Goal: Task Accomplishment & Management: Use online tool/utility

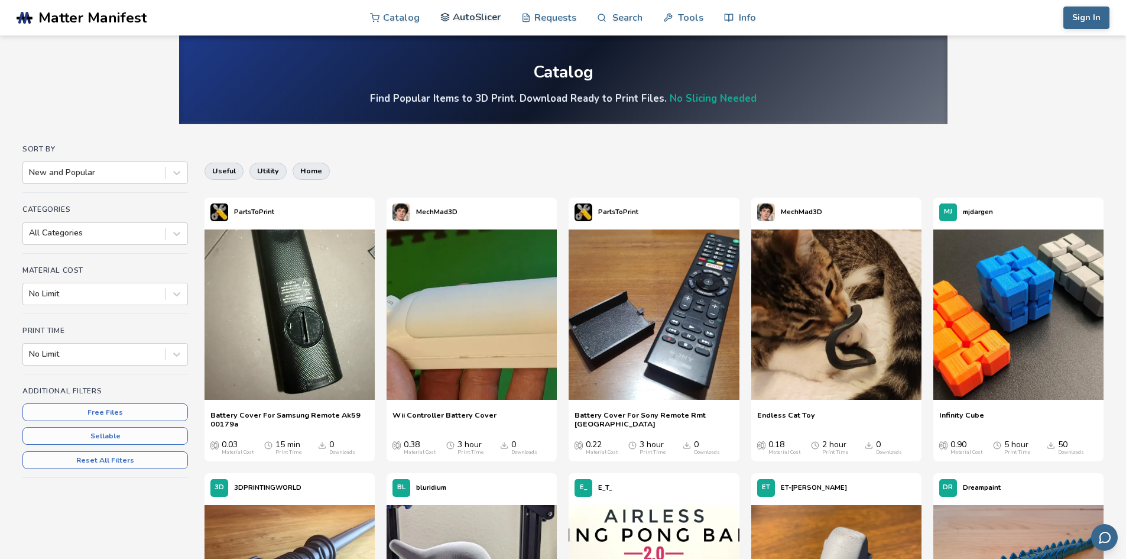
click at [469, 17] on link "AutoSlicer" at bounding box center [470, 16] width 61 height 35
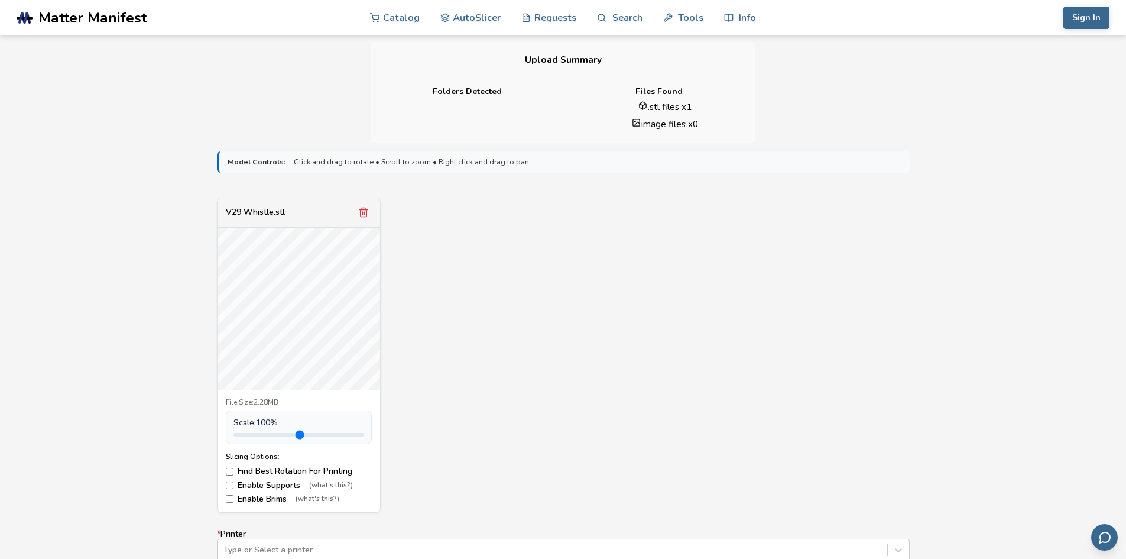
scroll to position [282, 0]
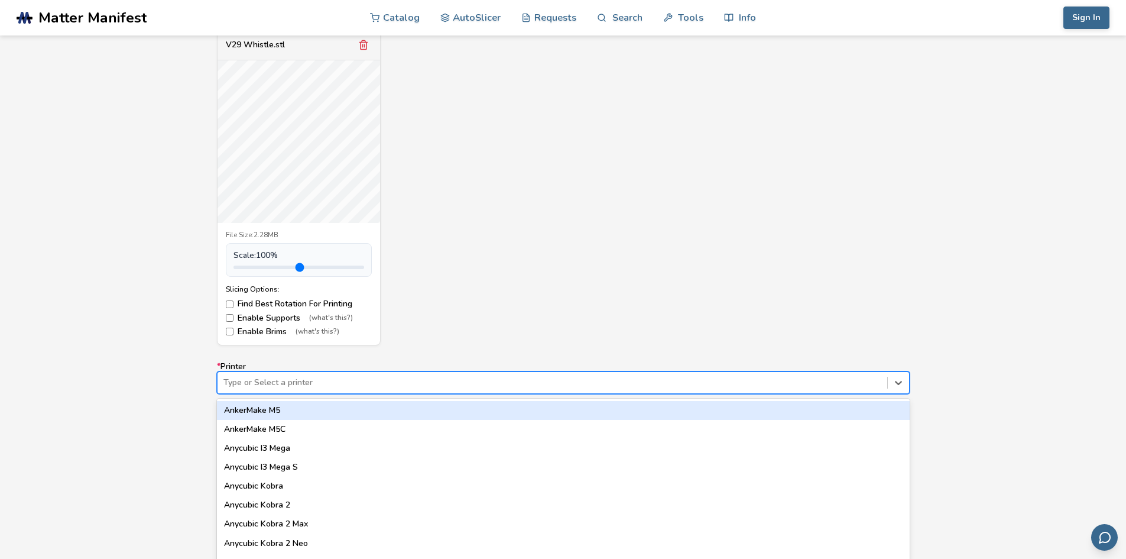
click at [308, 384] on div "64 results available. Use Up and Down to choose options, press Enter to select …" at bounding box center [563, 382] width 693 height 22
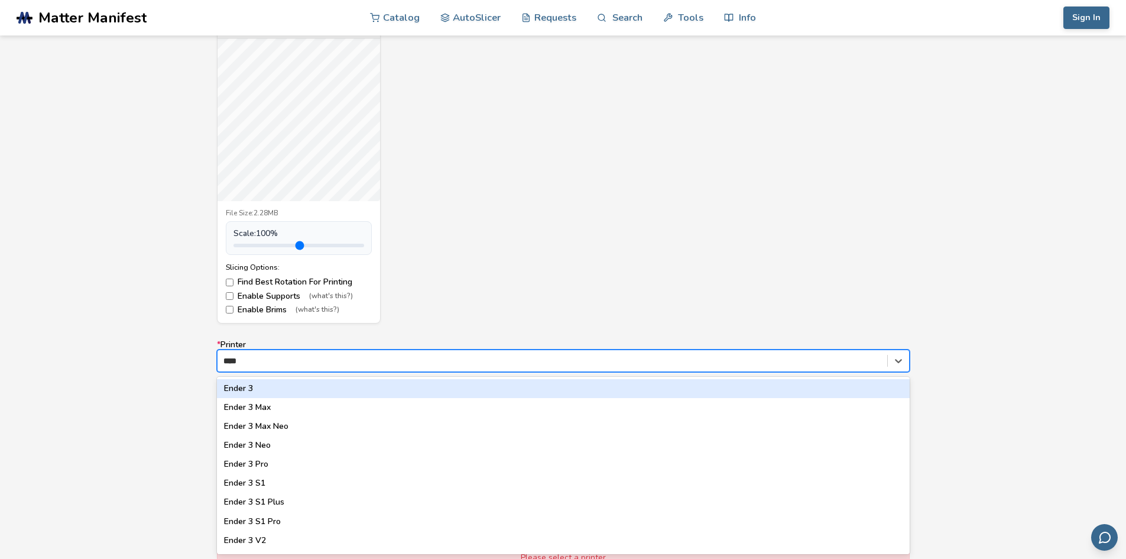
type input "*****"
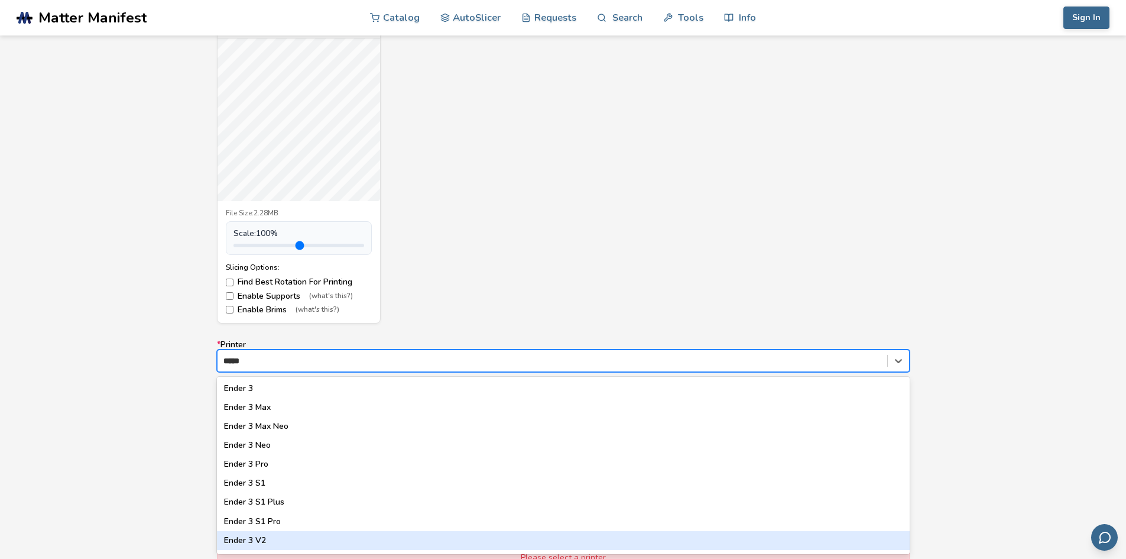
click at [277, 538] on div "Ender 3 V2" at bounding box center [563, 540] width 693 height 19
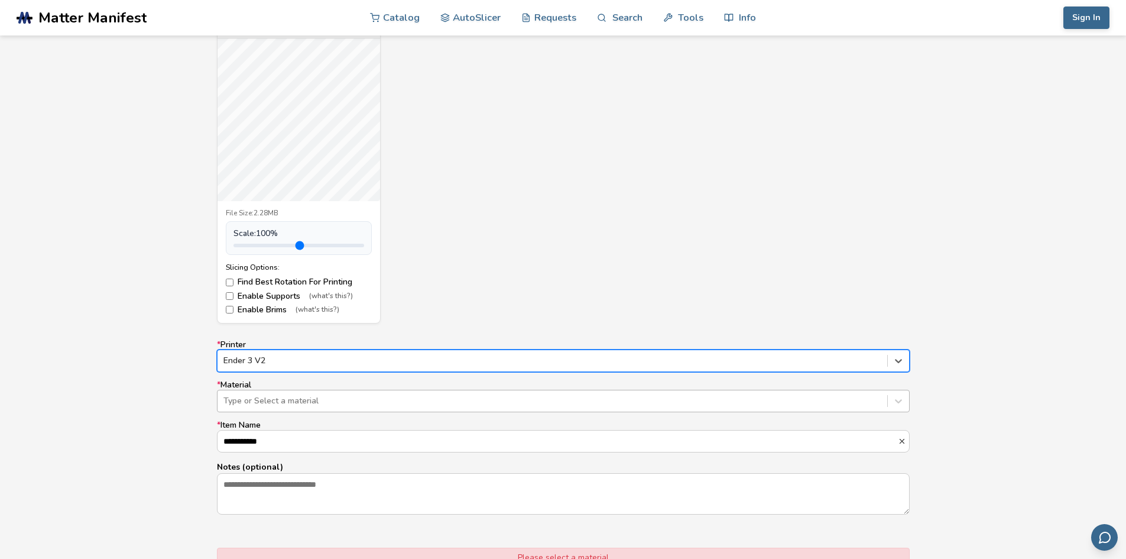
click at [276, 401] on div at bounding box center [552, 401] width 658 height 12
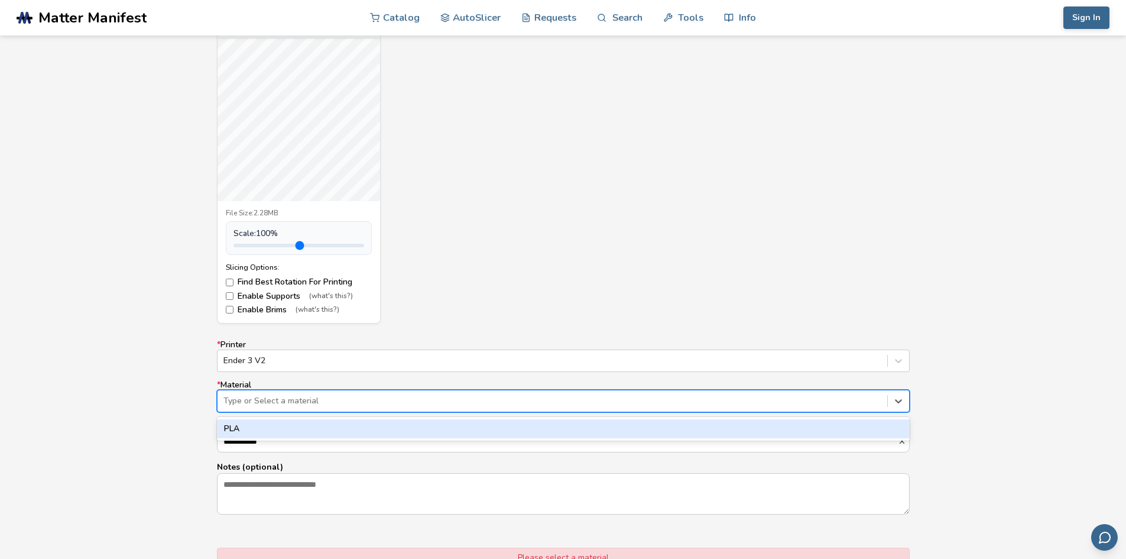
click at [264, 431] on div "PLA" at bounding box center [563, 428] width 693 height 19
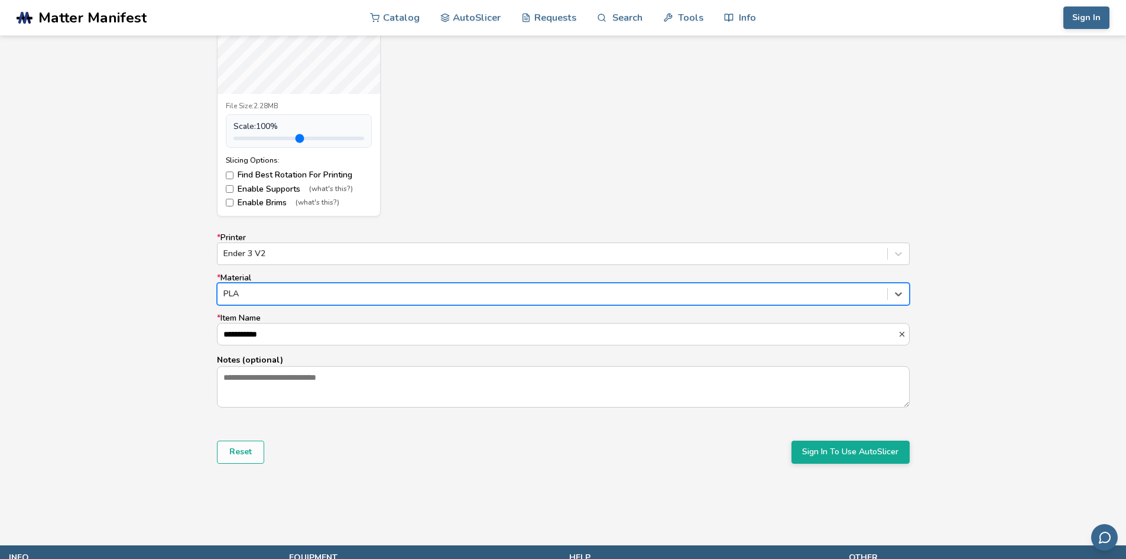
scroll to position [593, 0]
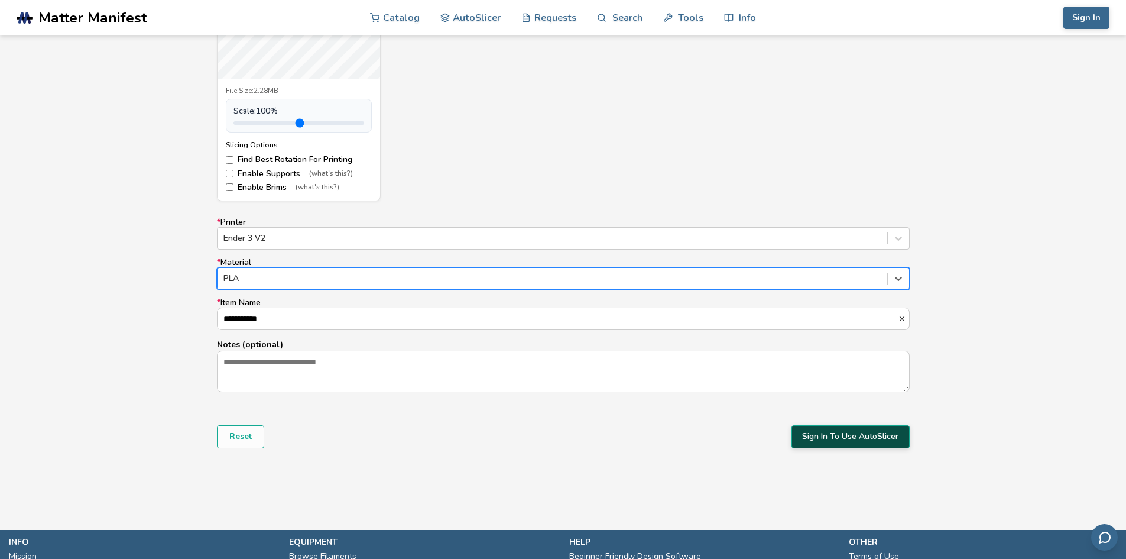
click at [861, 439] on button "Sign In To Use AutoSlicer" at bounding box center [851, 436] width 118 height 22
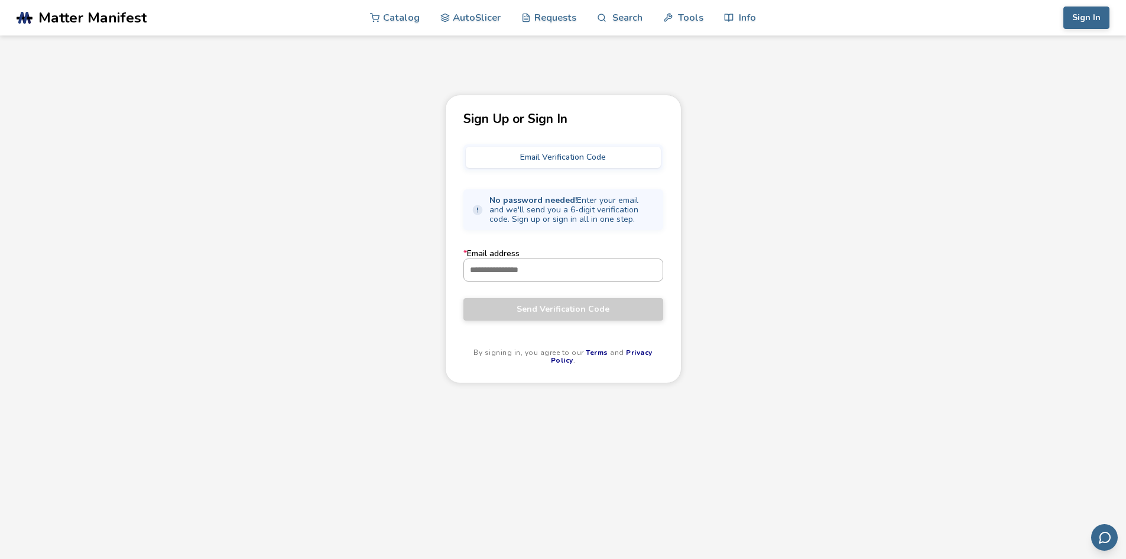
click at [536, 268] on input "* Email address" at bounding box center [563, 269] width 199 height 21
type input "**********"
click at [502, 309] on span "Send Verification Code" at bounding box center [563, 308] width 182 height 9
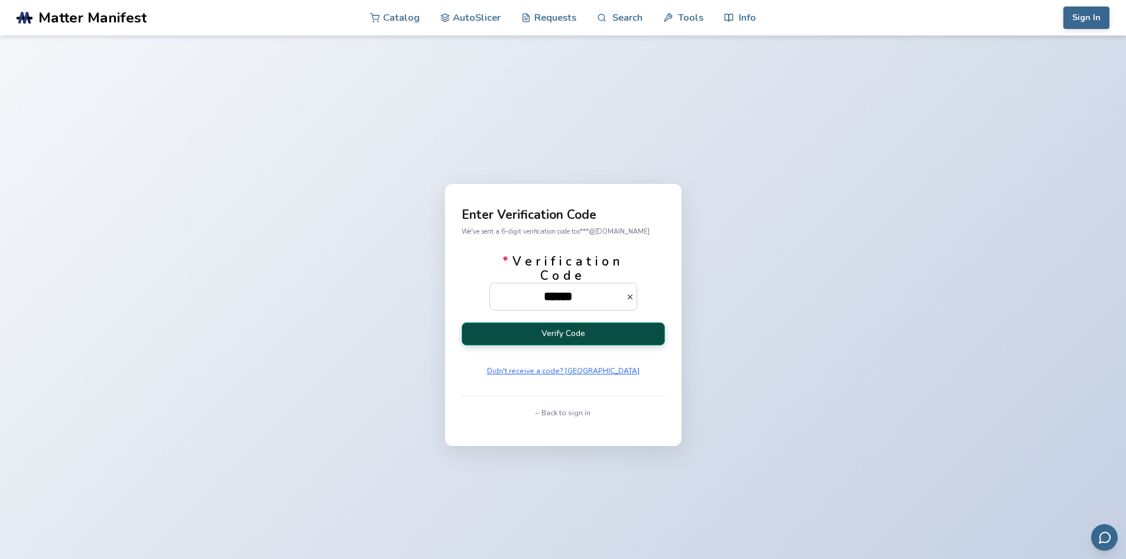
type input "******"
click at [566, 336] on button "Verify Code" at bounding box center [563, 333] width 203 height 23
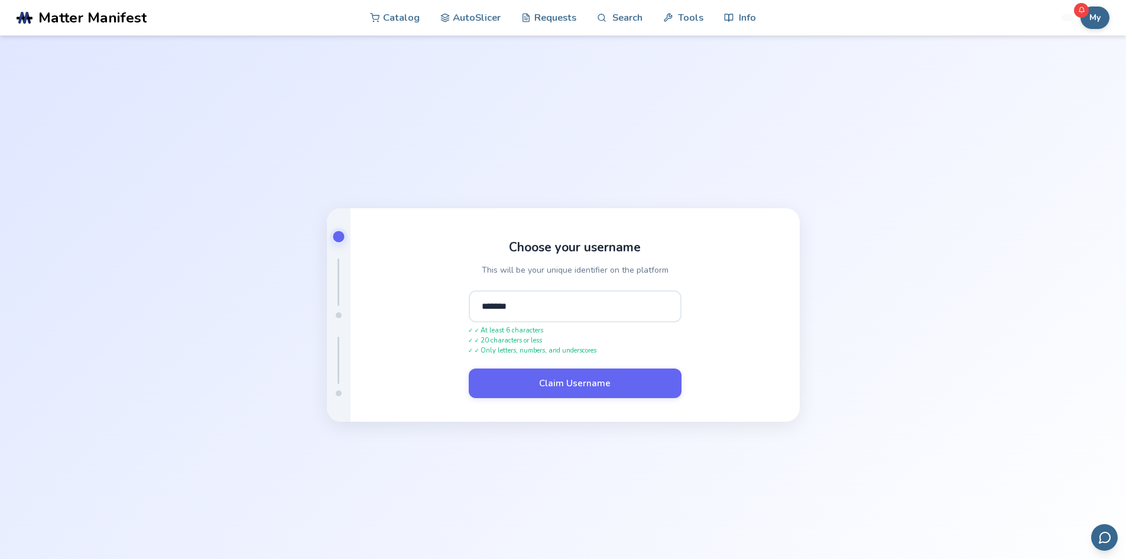
type input "*******"
click at [469, 368] on button "Claim Username" at bounding box center [575, 383] width 213 height 30
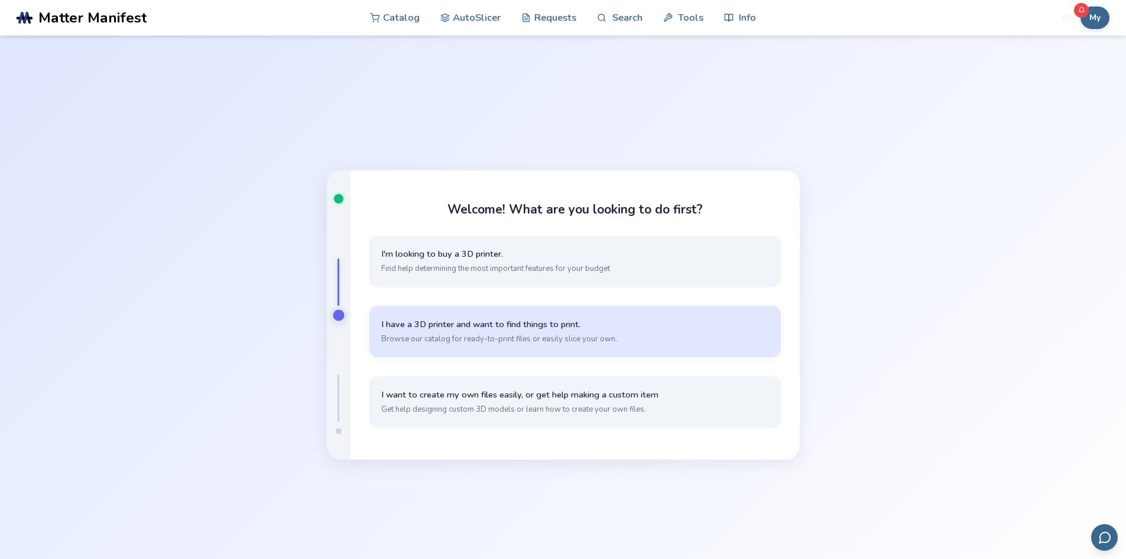
click at [535, 339] on span "Browse our catalog for ready-to-print files or easily slice your own." at bounding box center [575, 338] width 388 height 11
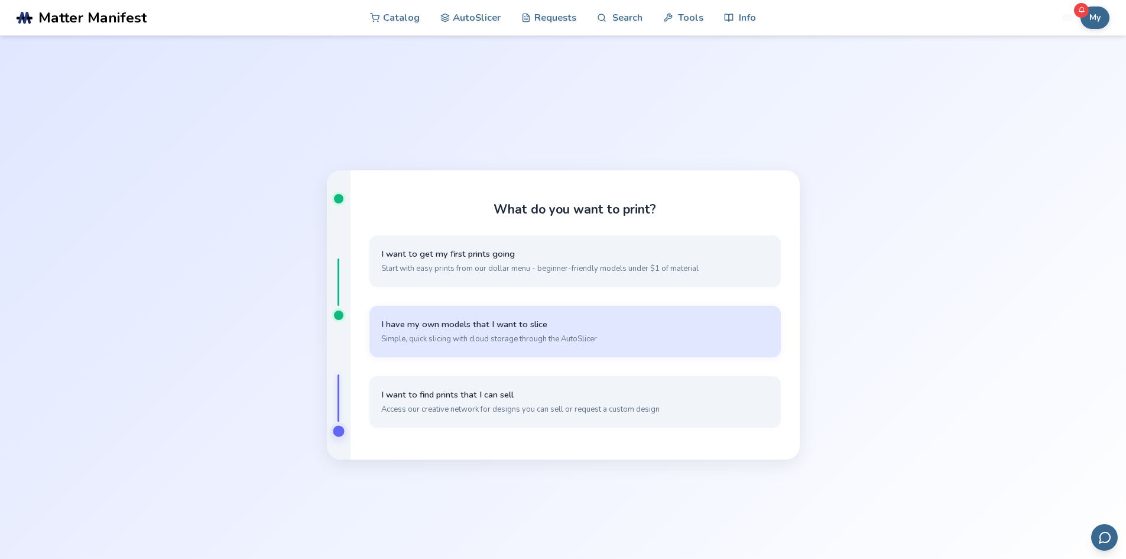
click at [540, 336] on span "Simple, quick slicing with cloud storage through the AutoSlicer" at bounding box center [575, 338] width 388 height 11
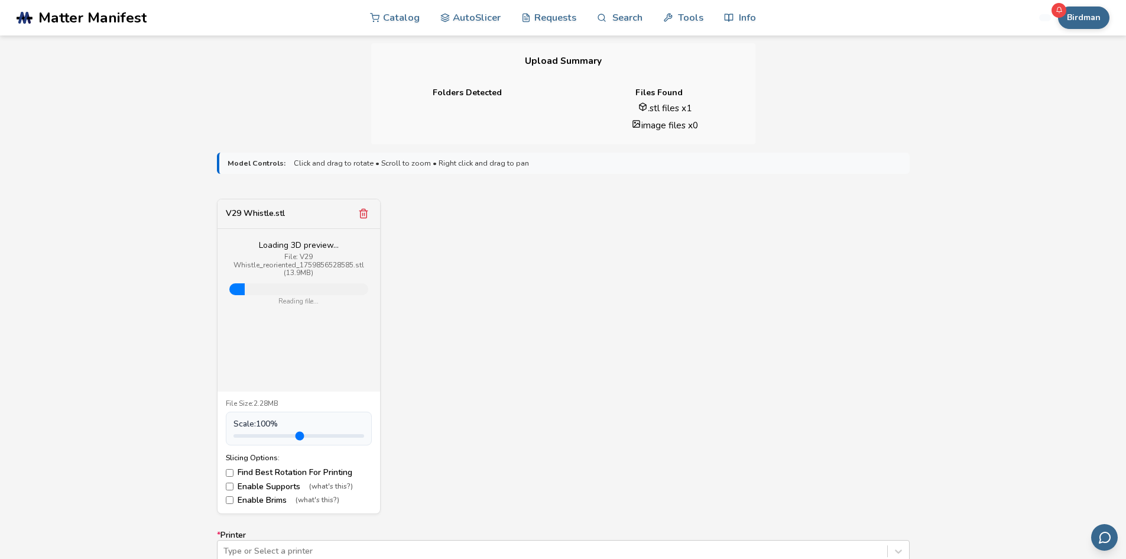
scroll to position [560, 0]
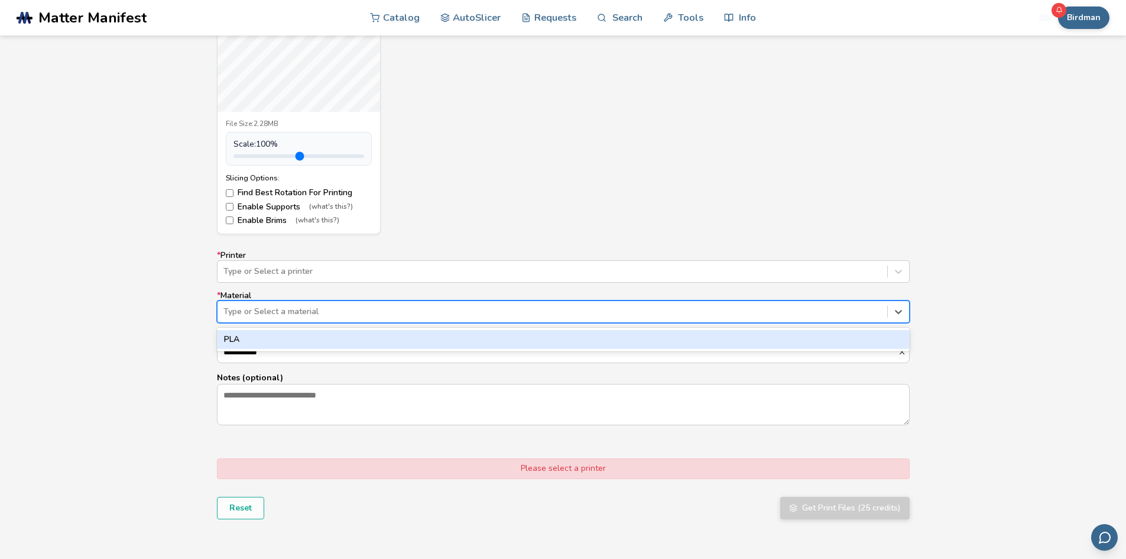
click at [268, 315] on div at bounding box center [552, 312] width 658 height 12
click at [271, 336] on div "PLA" at bounding box center [563, 339] width 693 height 19
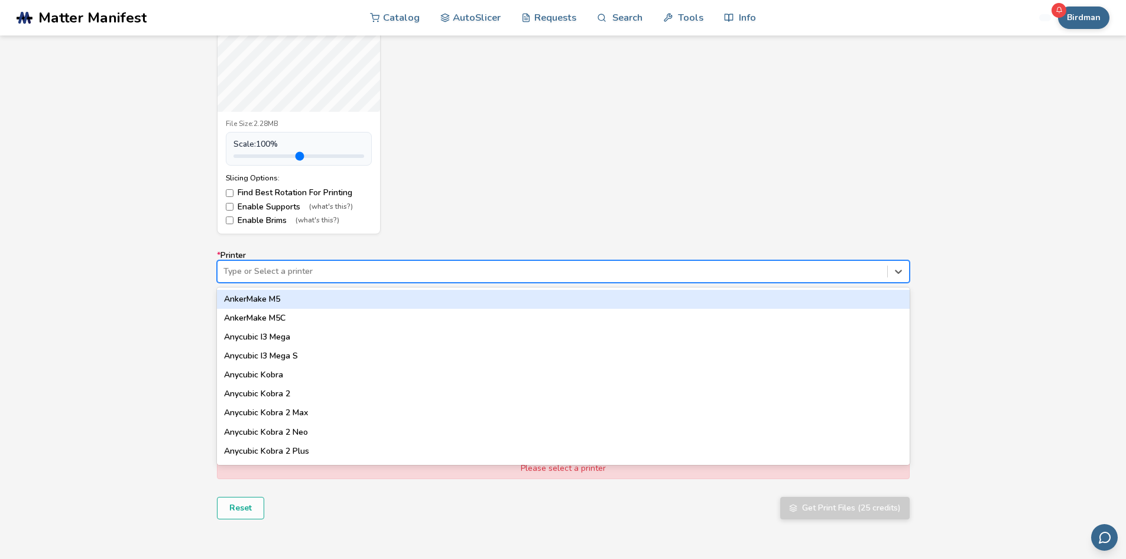
click at [306, 273] on div at bounding box center [552, 271] width 658 height 12
type input "*****"
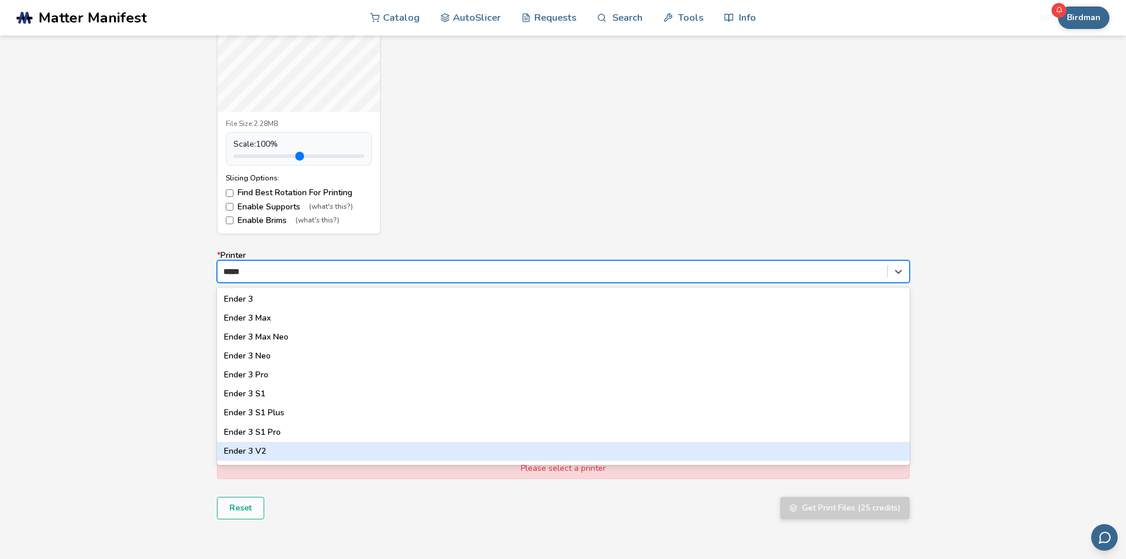
click at [260, 448] on div "Ender 3 V2" at bounding box center [563, 451] width 693 height 19
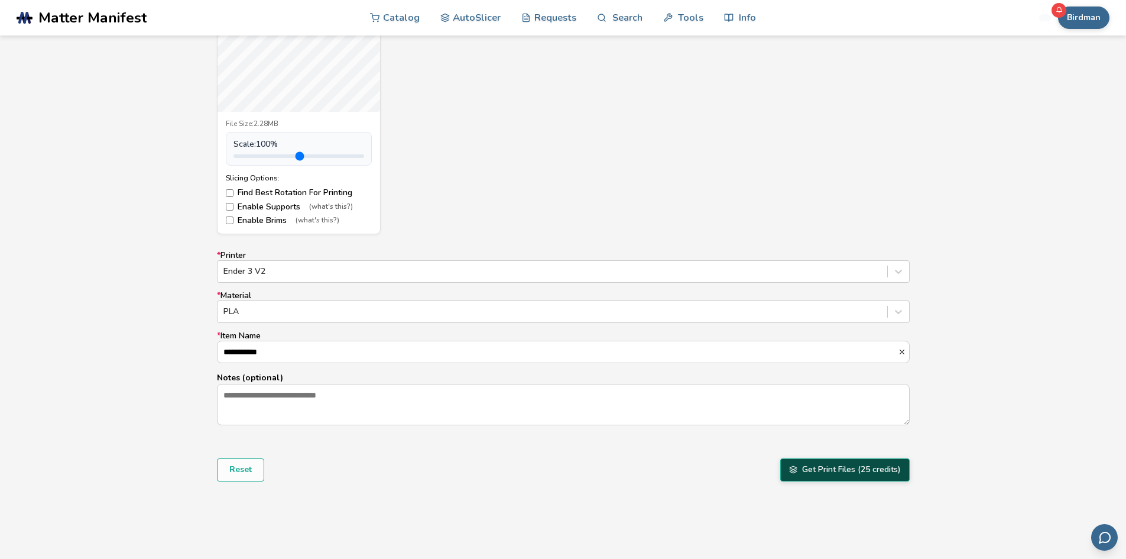
click at [836, 474] on button "Get Print Files (25 credits)" at bounding box center [844, 469] width 129 height 22
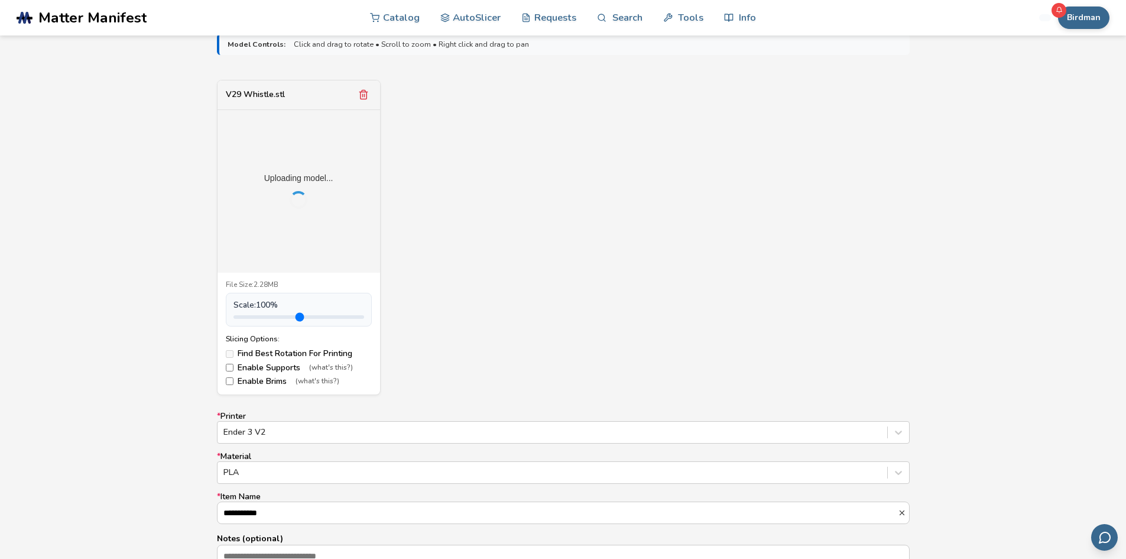
scroll to position [309, 0]
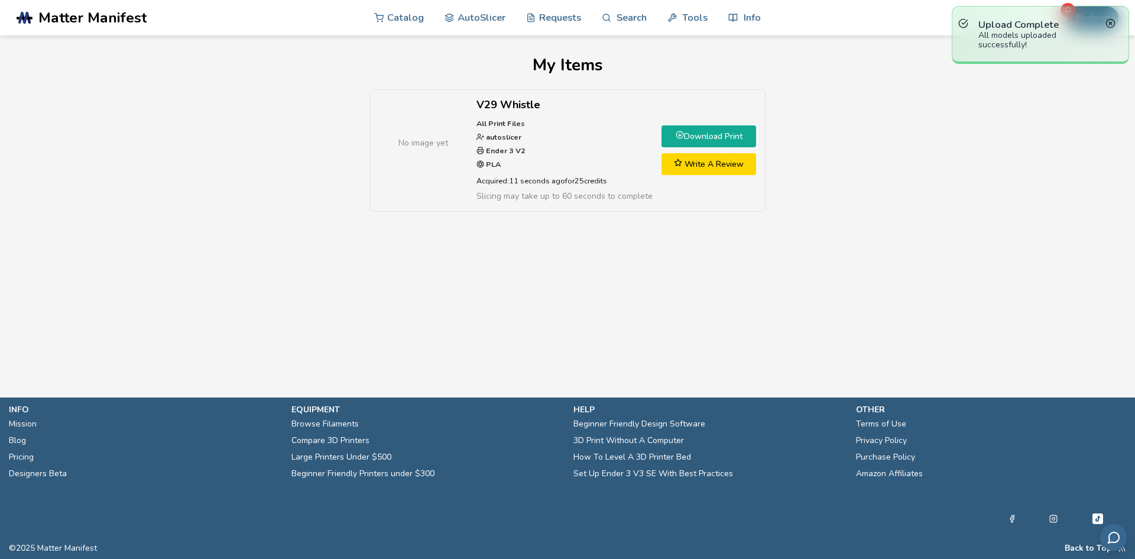
click at [713, 137] on link "Download Print" at bounding box center [709, 136] width 95 height 22
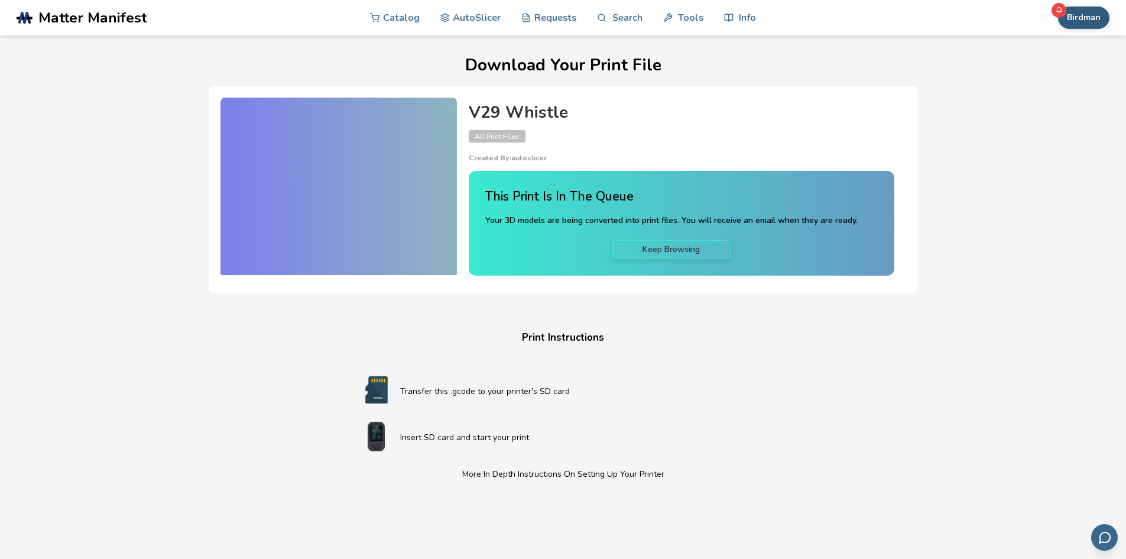
click at [1077, 20] on button "Birdman" at bounding box center [1083, 18] width 51 height 22
click at [1064, 70] on button "Credits: 25" at bounding box center [1065, 70] width 83 height 24
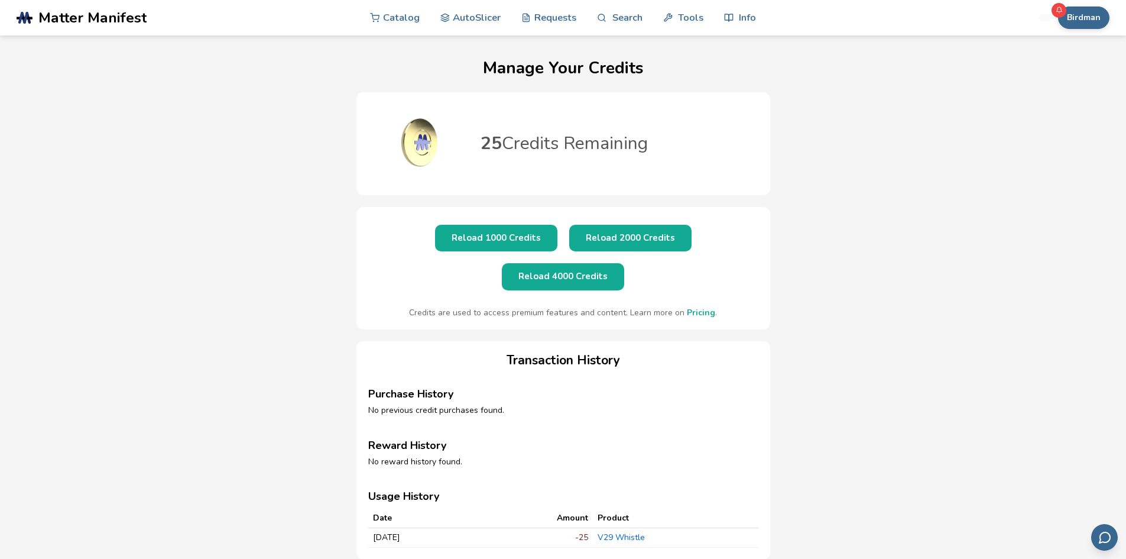
click at [435, 244] on button "Reload 1000 Credits" at bounding box center [496, 238] width 122 height 27
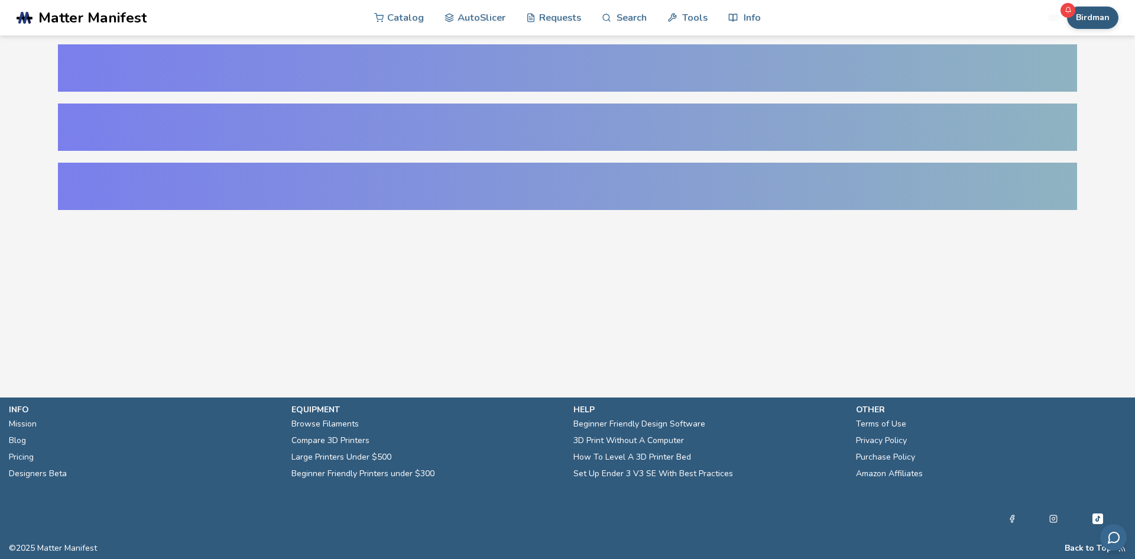
click at [1091, 20] on button "Birdman" at bounding box center [1092, 18] width 51 height 22
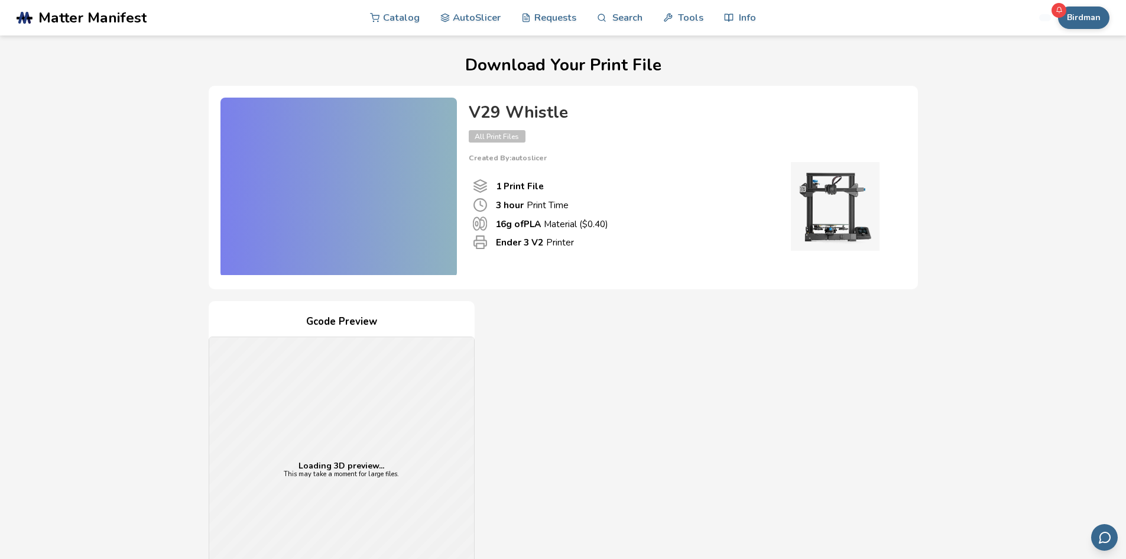
click at [646, 415] on div "Gcode Preview Loading 3D preview... This may take a moment for large files. Pri…" at bounding box center [563, 516] width 709 height 430
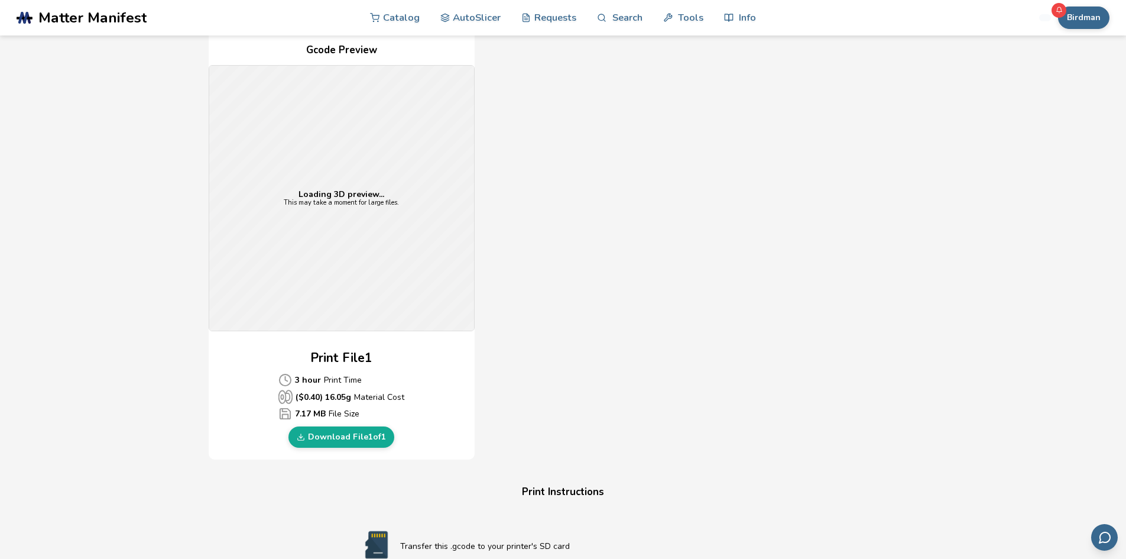
scroll to position [285, 0]
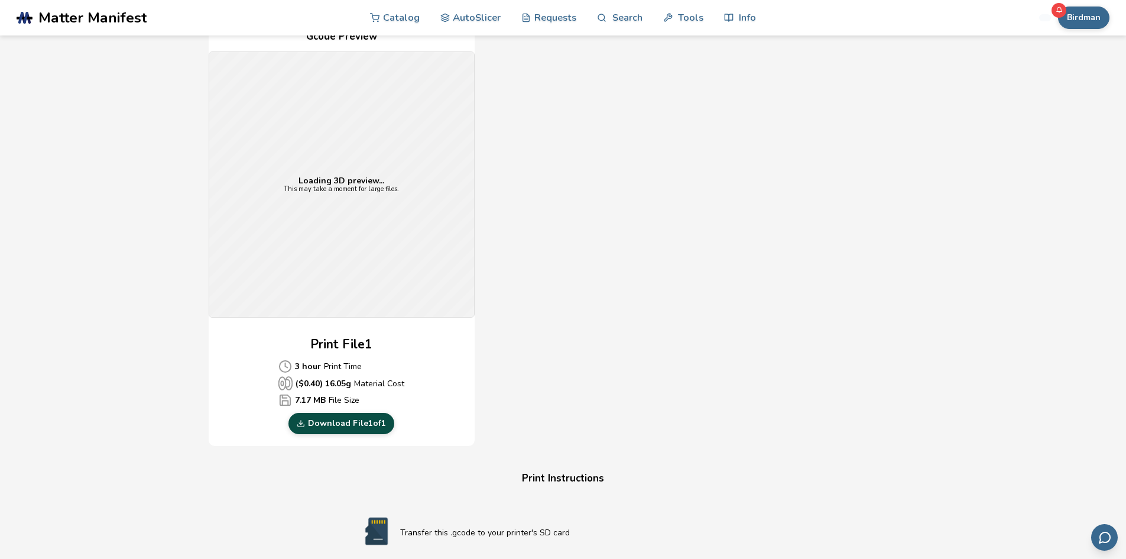
click at [339, 424] on link "Download File 1 of 1" at bounding box center [341, 423] width 106 height 21
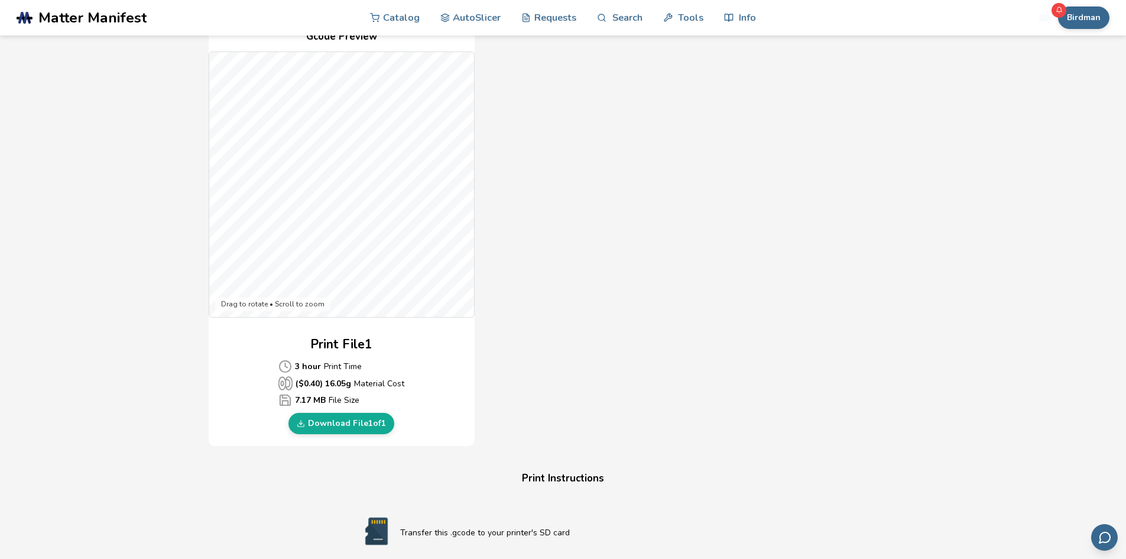
click at [122, 220] on div "Download Your Print File V29 Whistle All Print Files Created By: autoslicer 1 P…" at bounding box center [562, 364] width 1081 height 1186
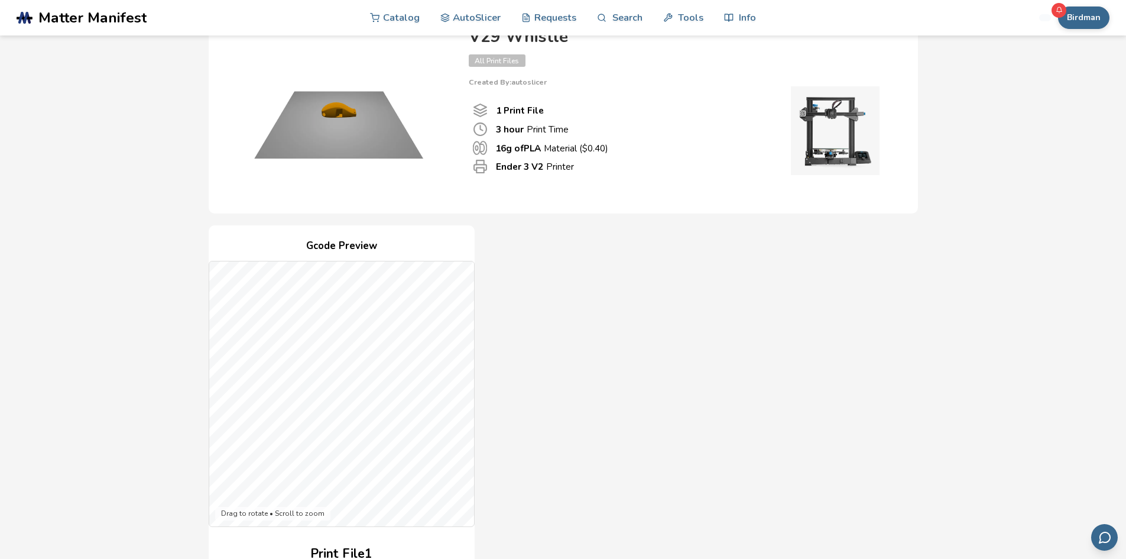
scroll to position [0, 0]
